Goal: Task Accomplishment & Management: Manage account settings

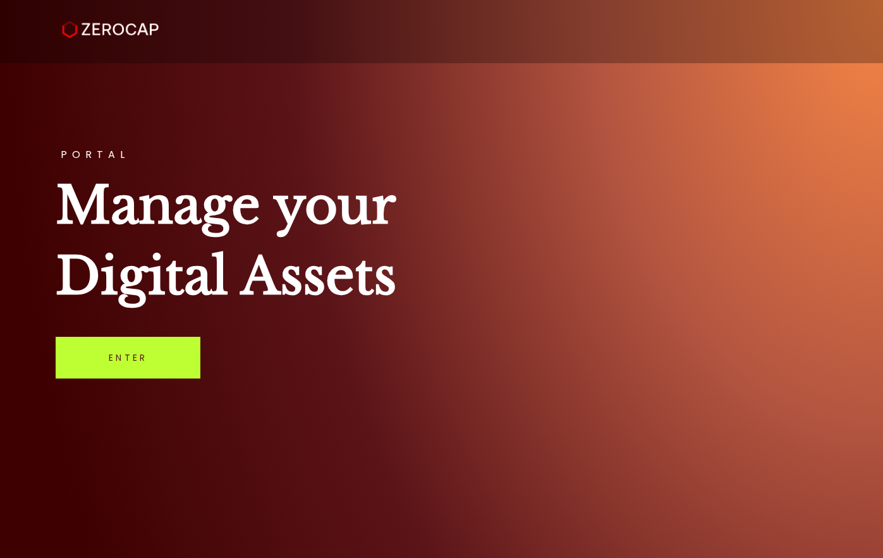
click at [147, 364] on link "Enter" at bounding box center [128, 358] width 145 height 42
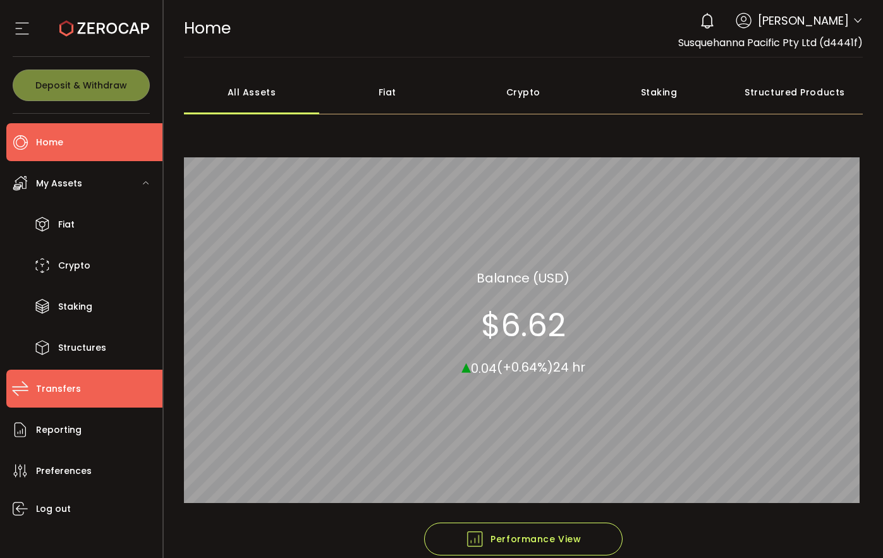
click at [44, 384] on span "Transfers" at bounding box center [58, 389] width 45 height 18
